Goal: Task Accomplishment & Management: Use online tool/utility

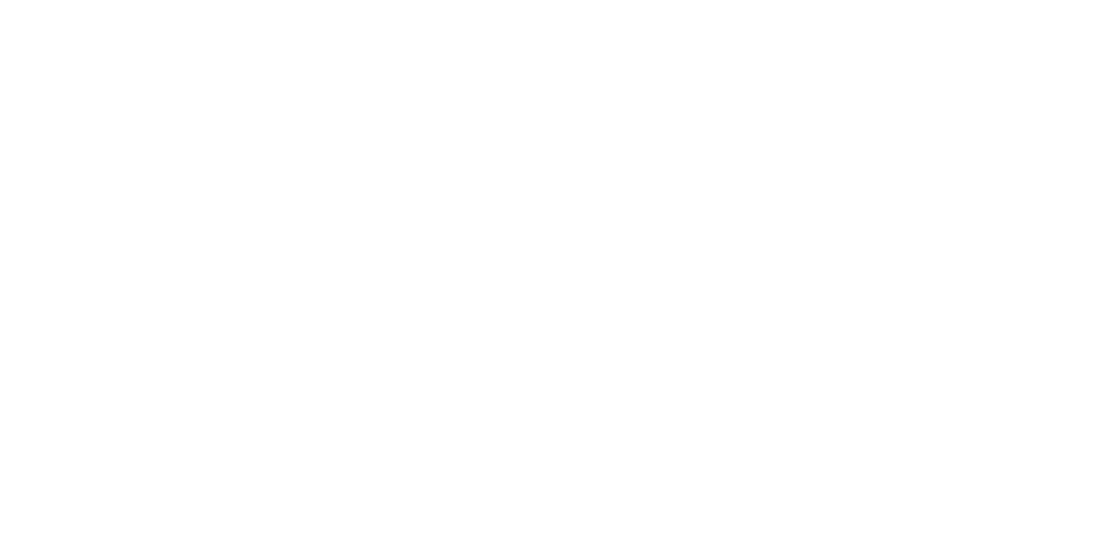
scroll to position [175, 0]
click at [230, 243] on button "Tracking" at bounding box center [147, 238] width 165 height 43
click at [738, 498] on button "button" at bounding box center [727, 490] width 22 height 22
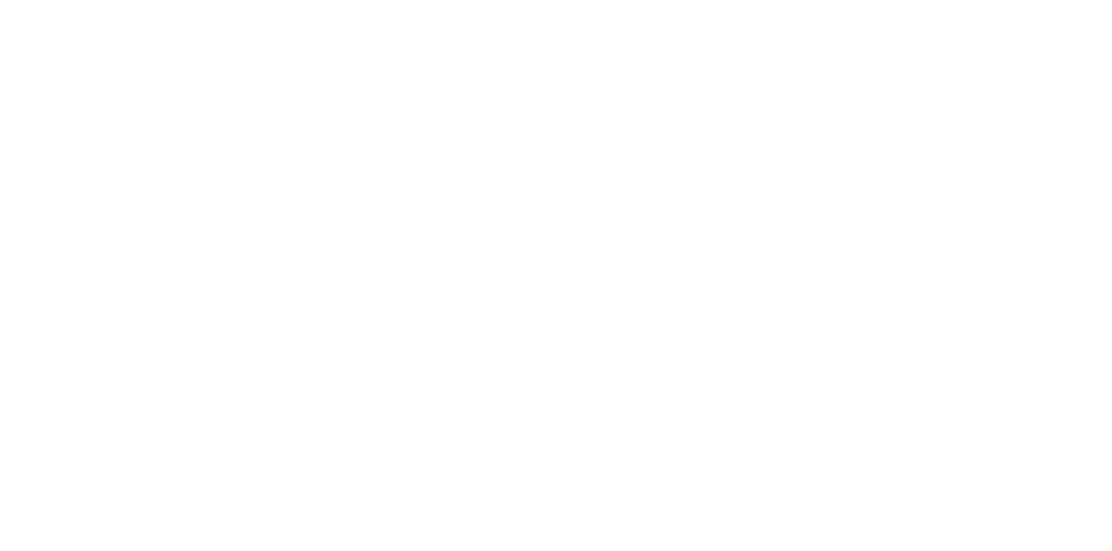
click at [549, 278] on button "Clock Off" at bounding box center [501, 275] width 96 height 28
click at [230, 145] on button "Collaborate" at bounding box center [147, 151] width 165 height 43
click at [929, 100] on button "Close" at bounding box center [897, 97] width 63 height 28
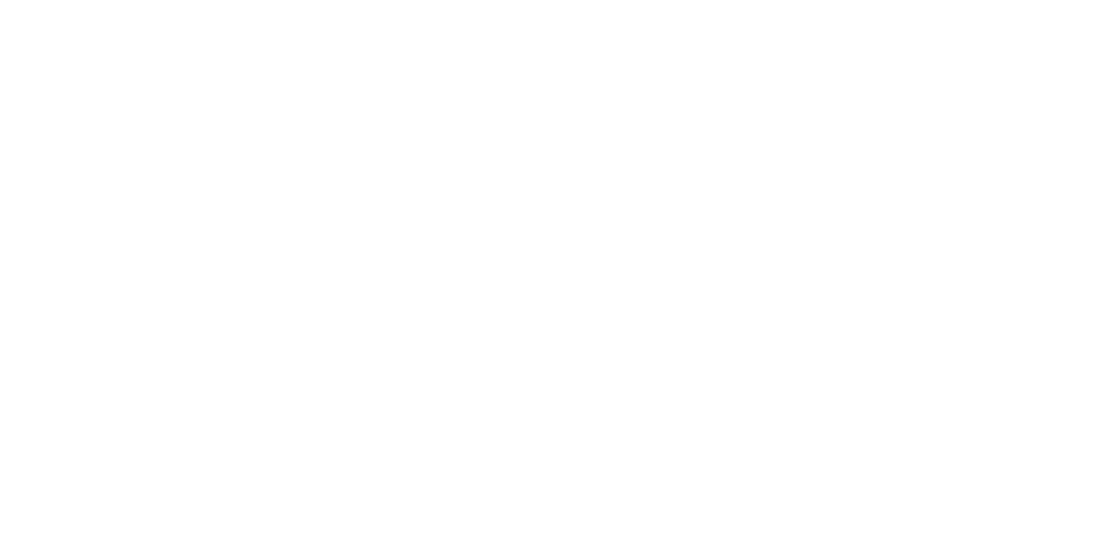
click at [230, 248] on button "Tracking" at bounding box center [147, 238] width 165 height 43
click at [738, 497] on button "button" at bounding box center [727, 490] width 22 height 22
click at [549, 274] on button "Clock Off" at bounding box center [501, 275] width 96 height 28
click at [929, 94] on button "Close" at bounding box center [897, 97] width 63 height 28
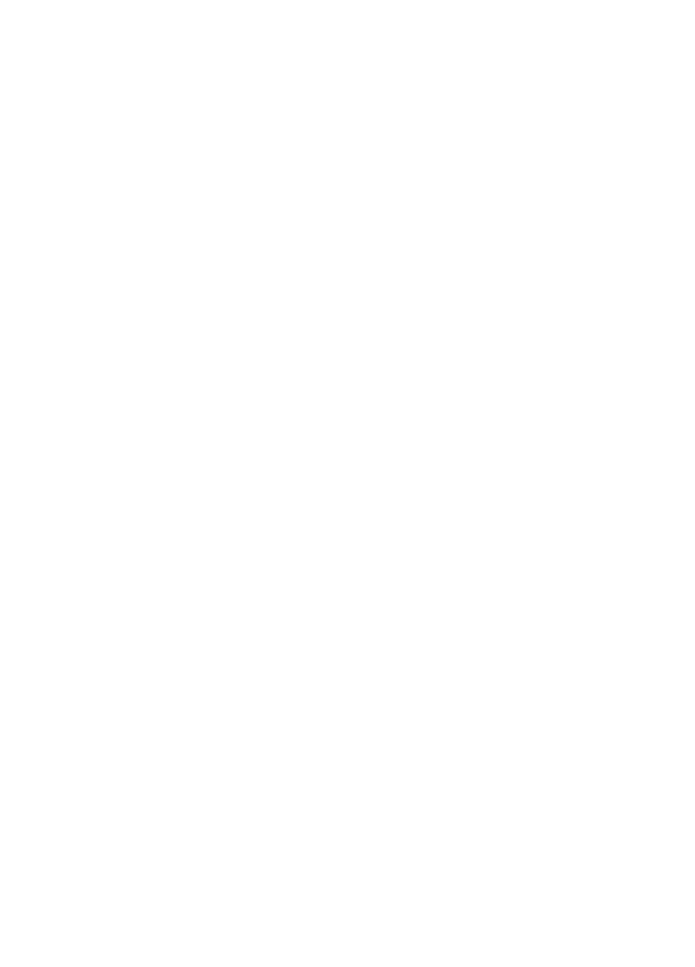
scroll to position [0, 0]
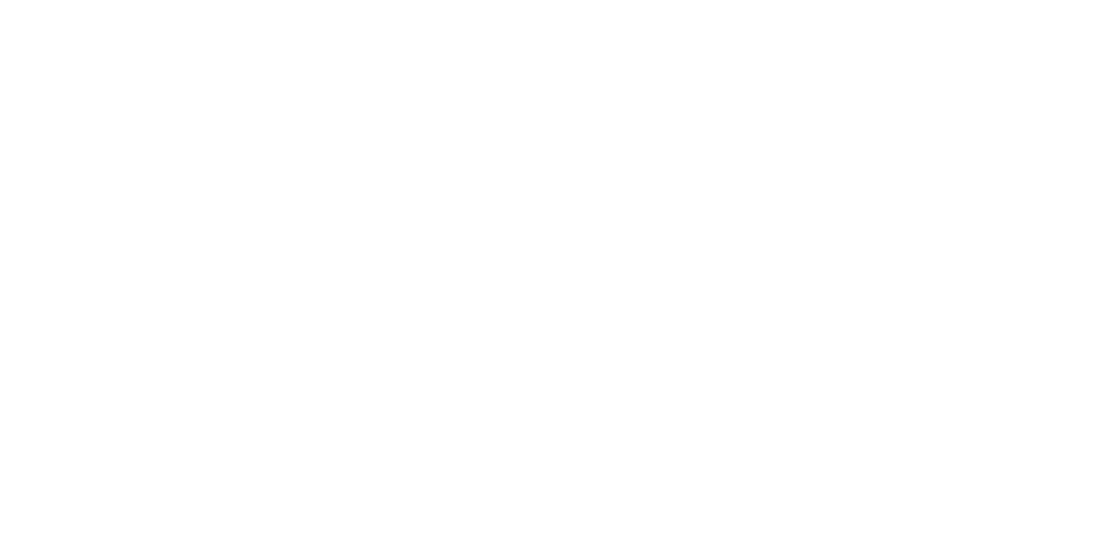
click at [230, 237] on button "Tracking" at bounding box center [147, 238] width 165 height 43
